Goal: Navigation & Orientation: Find specific page/section

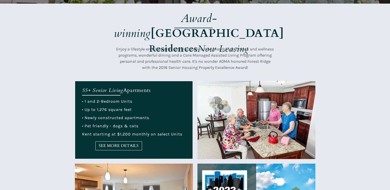
scroll to position [154, 0]
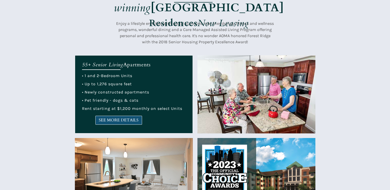
click at [107, 123] on span "SEE MORE DETAILS" at bounding box center [119, 120] width 46 height 5
